Goal: Use online tool/utility: Utilize a website feature to perform a specific function

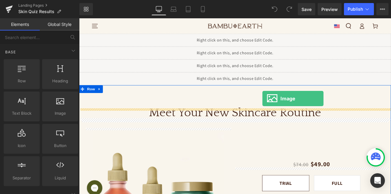
drag, startPoint x: 140, startPoint y: 129, endPoint x: 296, endPoint y: 113, distance: 156.4
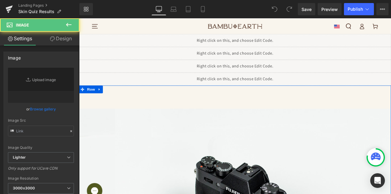
type input "//[DOMAIN_NAME][URL]"
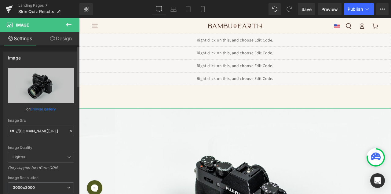
click at [34, 107] on link "Browse gallery" at bounding box center [43, 109] width 26 height 11
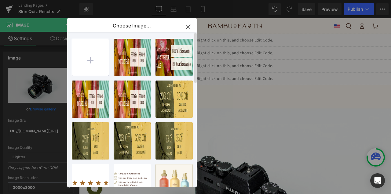
click at [90, 66] on input "file" at bounding box center [90, 57] width 37 height 37
type input "C:\fakepath\Desktop-FreeMysteryGift.jpg"
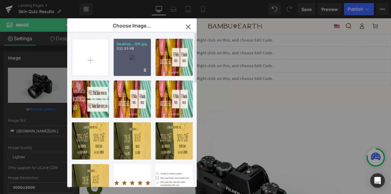
click at [140, 54] on div "Desktop...Gift.jpg 532.35 KB" at bounding box center [131, 57] width 37 height 37
type input "[URL][DOMAIN_NAME]"
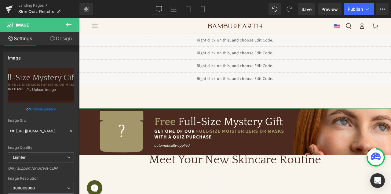
click at [57, 37] on link "Design" at bounding box center [61, 39] width 40 height 14
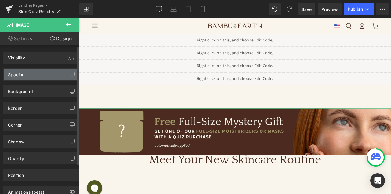
click at [40, 76] on div "Spacing" at bounding box center [41, 75] width 74 height 12
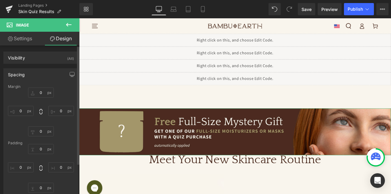
click at [40, 139] on div "Margin 0px 0 0px 0 0px 0 0px 0 [GEOGRAPHIC_DATA] 0px 0 0px 0 0px 0 0px 0 Setup …" at bounding box center [41, 146] width 74 height 122
click at [42, 137] on div "Margin 0px 0 0px 0 0px 0 0px 0 [GEOGRAPHIC_DATA] 0px 0 0px 0 0px 0 0px 0 Setup …" at bounding box center [41, 146] width 74 height 122
click at [42, 132] on input "0" at bounding box center [41, 131] width 26 height 10
type input "50"
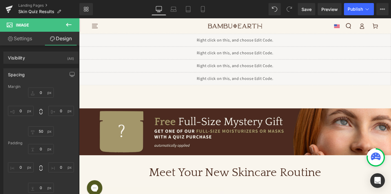
click at [72, 23] on button at bounding box center [68, 24] width 21 height 13
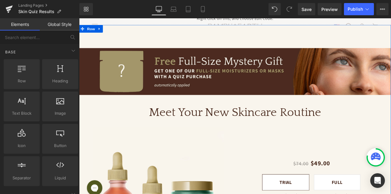
scroll to position [53, 0]
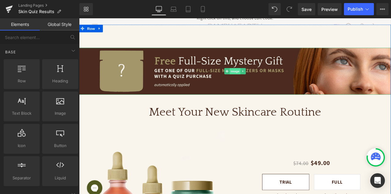
click at [262, 82] on span "Image" at bounding box center [263, 80] width 13 height 7
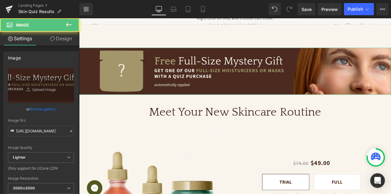
click at [65, 39] on link "Design" at bounding box center [61, 39] width 40 height 14
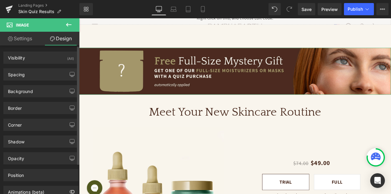
click at [62, 66] on div "Spacing [GEOGRAPHIC_DATA] 0px 0 0px 0 50px 50 0px 0 [GEOGRAPHIC_DATA] 0px 0 0px…" at bounding box center [41, 72] width 82 height 17
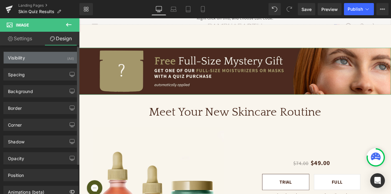
click at [65, 63] on div "Visibility (All)" at bounding box center [41, 58] width 74 height 12
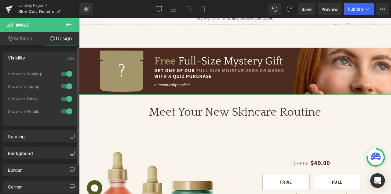
click at [63, 95] on div at bounding box center [66, 99] width 15 height 10
click at [63, 109] on div at bounding box center [66, 111] width 15 height 10
click at [70, 23] on icon at bounding box center [68, 24] width 7 height 7
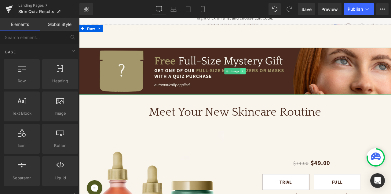
click at [272, 81] on icon at bounding box center [272, 81] width 1 height 2
click at [270, 82] on icon at bounding box center [269, 81] width 3 height 4
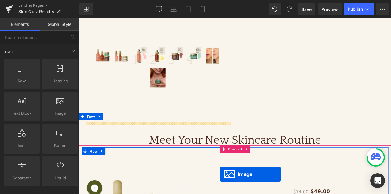
scroll to position [391, 0]
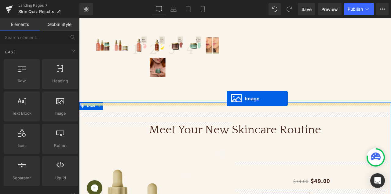
drag, startPoint x: 259, startPoint y: 73, endPoint x: 254, endPoint y: 113, distance: 40.9
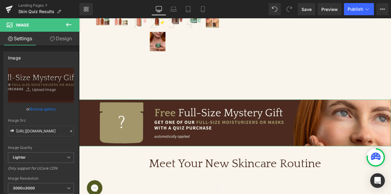
click at [63, 38] on link "Design" at bounding box center [61, 39] width 40 height 14
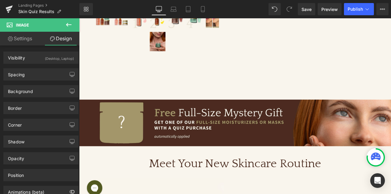
click at [67, 25] on icon at bounding box center [68, 25] width 5 height 4
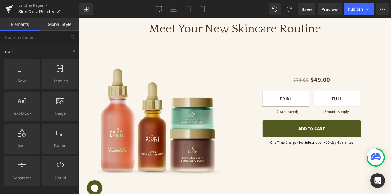
scroll to position [152, 0]
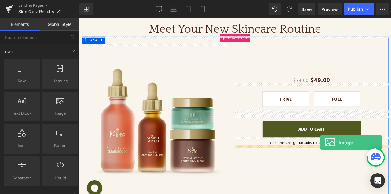
drag, startPoint x: 148, startPoint y: 120, endPoint x: 365, endPoint y: 165, distance: 221.7
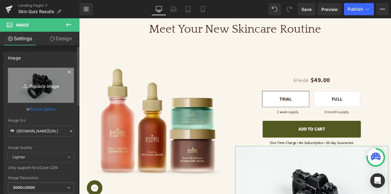
drag, startPoint x: 43, startPoint y: 110, endPoint x: 51, endPoint y: 71, distance: 39.0
click at [49, 73] on div "//[DOMAIN_NAME][URL] Replace Image Upload image or Browse gallery Image Src //[…" at bounding box center [41, 147] width 74 height 158
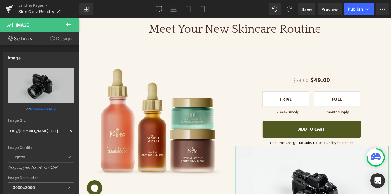
click at [61, 38] on link "Design" at bounding box center [61, 39] width 40 height 14
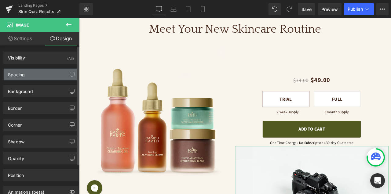
click at [36, 70] on div "Spacing" at bounding box center [41, 75] width 74 height 12
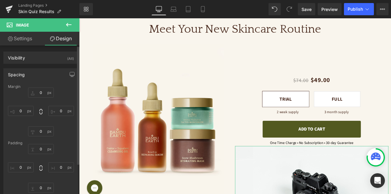
click at [44, 88] on div "Margin" at bounding box center [41, 87] width 66 height 4
click at [42, 91] on input "0" at bounding box center [41, 93] width 26 height 10
type input "10"
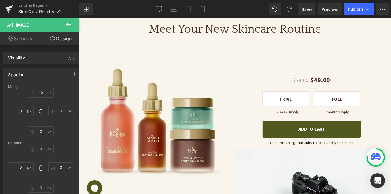
click at [76, 20] on button at bounding box center [68, 24] width 21 height 13
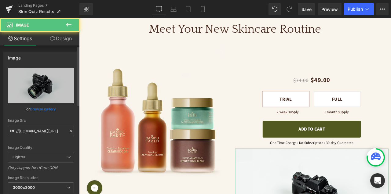
click at [48, 110] on link "Browse gallery" at bounding box center [43, 109] width 26 height 11
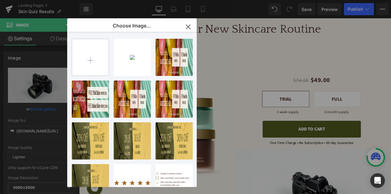
click at [97, 61] on input "file" at bounding box center [90, 57] width 37 height 37
type input "C:\fakepath\Mobile-FreeMysteryGift.jpg"
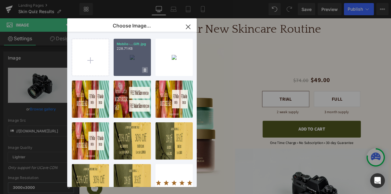
click at [142, 70] on span at bounding box center [145, 70] width 6 height 6
click at [142, 69] on span "No" at bounding box center [139, 70] width 15 height 6
click at [132, 57] on div "Mobile-...Gift.jpg 228.71 KB" at bounding box center [131, 57] width 37 height 37
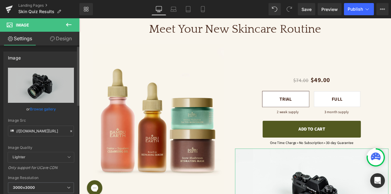
click at [41, 109] on link "Browse gallery" at bounding box center [43, 109] width 26 height 11
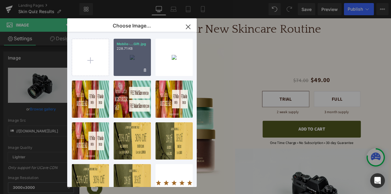
click at [120, 55] on div "Mobile-...Gift.jpg 228.71 KB" at bounding box center [131, 57] width 37 height 37
type input "[URL][DOMAIN_NAME]"
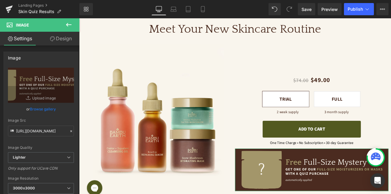
click at [70, 27] on icon at bounding box center [68, 24] width 7 height 7
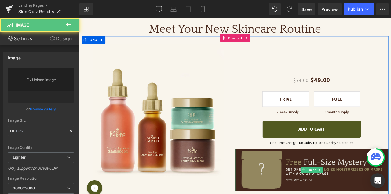
type input "[URL][DOMAIN_NAME]"
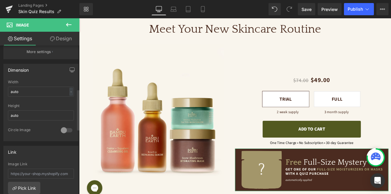
scroll to position [156, 0]
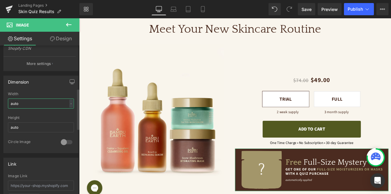
click at [33, 103] on input "auto" at bounding box center [41, 104] width 66 height 10
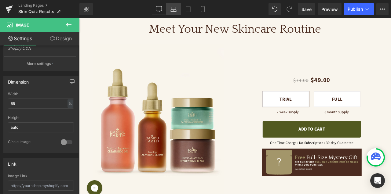
click at [173, 8] on icon at bounding box center [173, 9] width 6 height 6
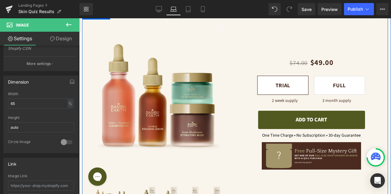
scroll to position [152, 0]
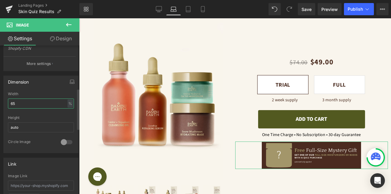
click at [42, 104] on input "65" at bounding box center [41, 104] width 66 height 10
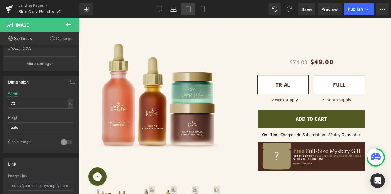
click at [187, 9] on icon at bounding box center [188, 9] width 6 height 6
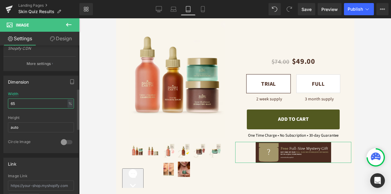
click at [25, 106] on input "65" at bounding box center [41, 104] width 66 height 10
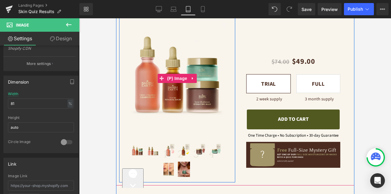
click at [203, 17] on div "Library Tablet Desktop Laptop Tablet Mobile Save Preview Publish Scheduled View…" at bounding box center [234, 9] width 311 height 18
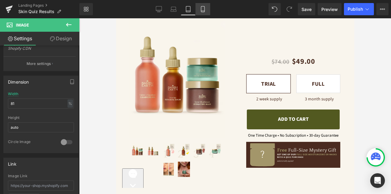
click at [203, 12] on link "Mobile" at bounding box center [202, 9] width 15 height 12
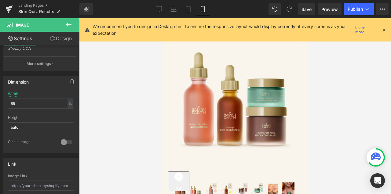
scroll to position [250, 0]
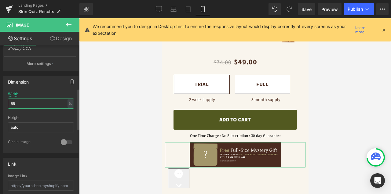
click at [23, 103] on input "65" at bounding box center [41, 104] width 66 height 10
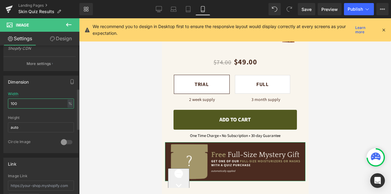
click at [23, 103] on input "100" at bounding box center [41, 104] width 66 height 10
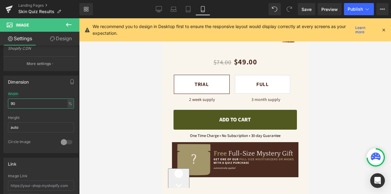
type input "90"
click at [70, 24] on icon at bounding box center [68, 25] width 5 height 4
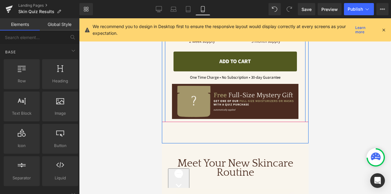
scroll to position [317, 0]
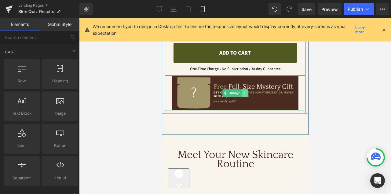
click at [246, 92] on link at bounding box center [244, 92] width 6 height 7
click at [240, 92] on icon at bounding box center [240, 92] width 3 height 3
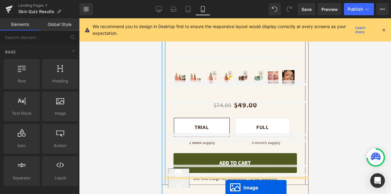
scroll to position [628, 0]
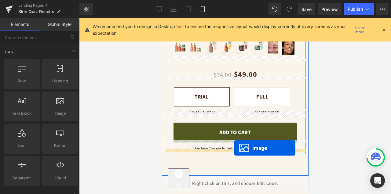
drag, startPoint x: 231, startPoint y: 130, endPoint x: 234, endPoint y: 148, distance: 17.9
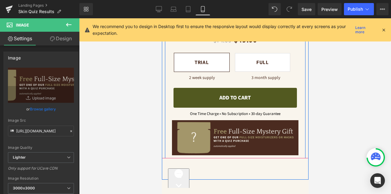
scroll to position [282, 0]
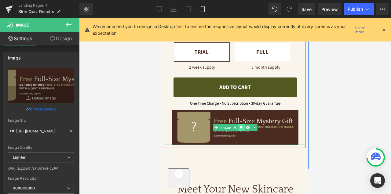
click at [240, 127] on icon at bounding box center [240, 127] width 3 height 3
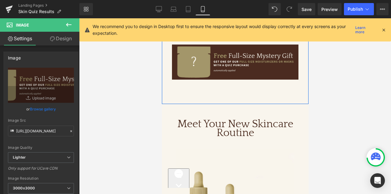
scroll to position [386, 0]
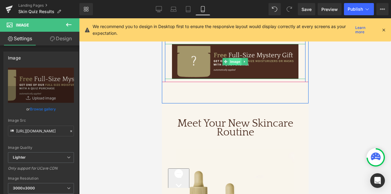
click at [229, 62] on span "Image" at bounding box center [234, 61] width 13 height 7
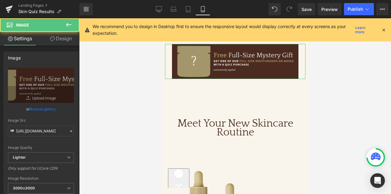
click at [56, 40] on link "Design" at bounding box center [61, 39] width 40 height 14
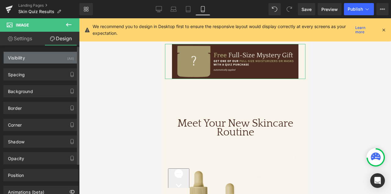
click at [58, 60] on div "Visibility (All)" at bounding box center [41, 58] width 74 height 12
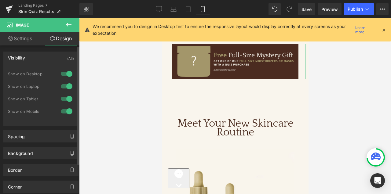
click at [64, 74] on div at bounding box center [66, 74] width 15 height 10
click at [64, 88] on div at bounding box center [66, 86] width 15 height 10
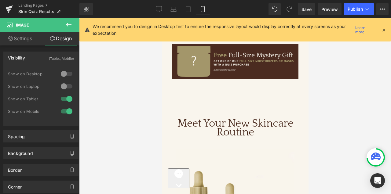
click at [69, 24] on icon at bounding box center [68, 24] width 7 height 7
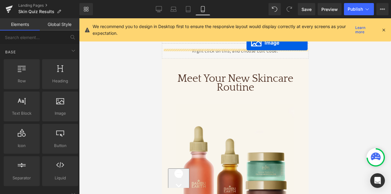
scroll to position [0, 0]
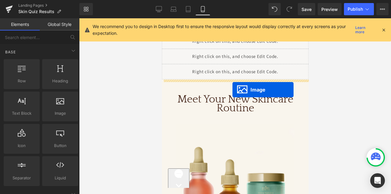
drag, startPoint x: 229, startPoint y: 132, endPoint x: 232, endPoint y: 90, distance: 41.9
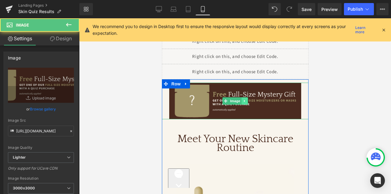
click at [241, 101] on link at bounding box center [244, 100] width 6 height 7
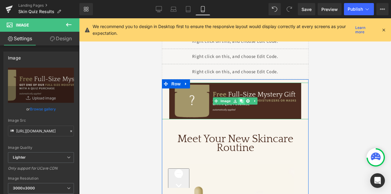
click at [240, 101] on icon at bounding box center [240, 100] width 3 height 3
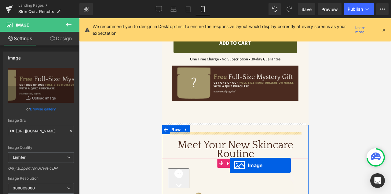
scroll to position [421, 0]
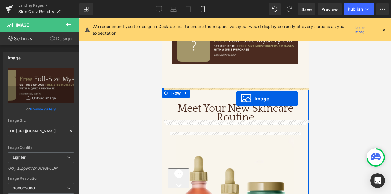
drag, startPoint x: 234, startPoint y: 62, endPoint x: 236, endPoint y: 99, distance: 37.3
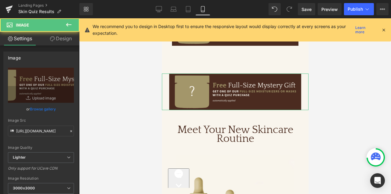
click at [71, 27] on icon at bounding box center [68, 24] width 7 height 7
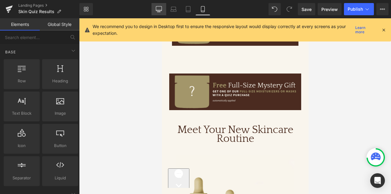
click at [161, 8] on icon at bounding box center [159, 9] width 6 height 6
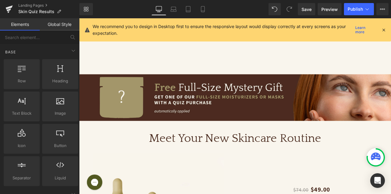
scroll to position [433, 0]
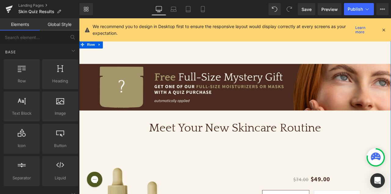
click at [384, 29] on icon at bounding box center [382, 29] width 5 height 5
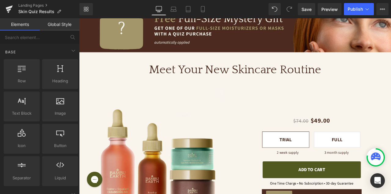
scroll to position [1, 0]
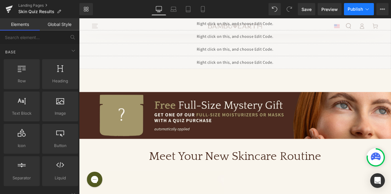
click at [366, 6] on button "Publish" at bounding box center [359, 9] width 30 height 12
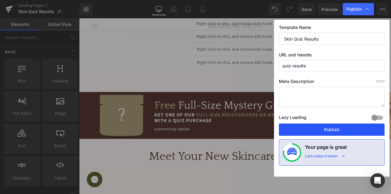
click at [326, 128] on button "Publish" at bounding box center [332, 130] width 106 height 12
